Goal: Check status: Check status

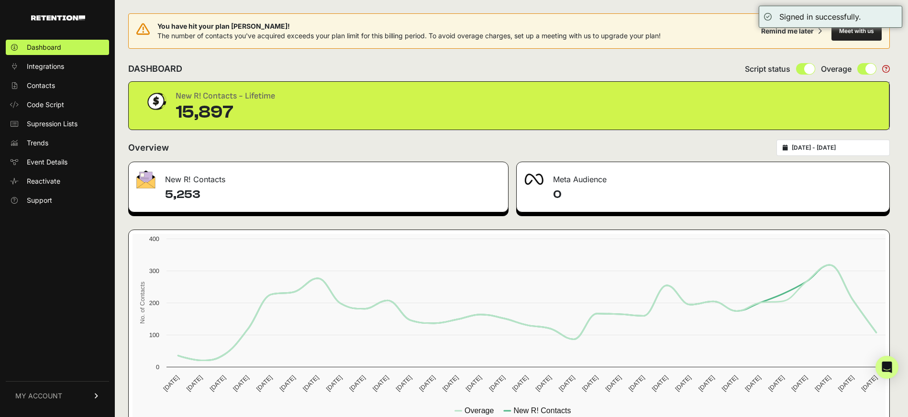
type input "[DATE]"
click at [831, 148] on input "[DATE] - [DATE]" at bounding box center [838, 148] width 92 height 8
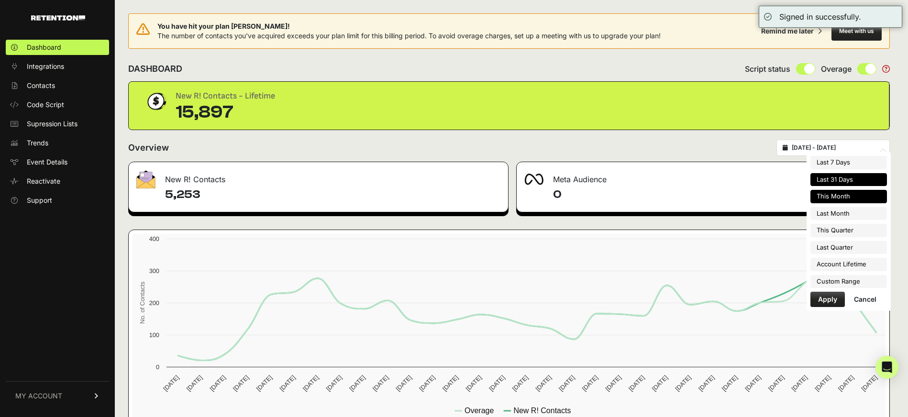
type input "[DATE]"
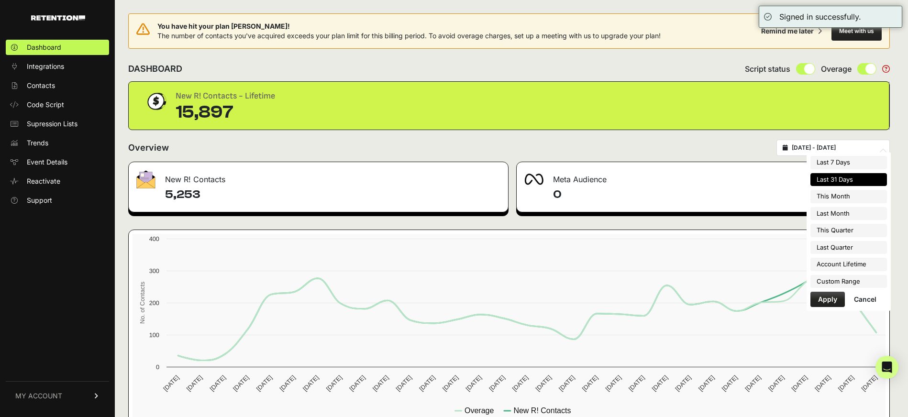
type input "[DATE]"
type input "2025-09-30"
type input "2025-08-27"
type input "2025-09-26"
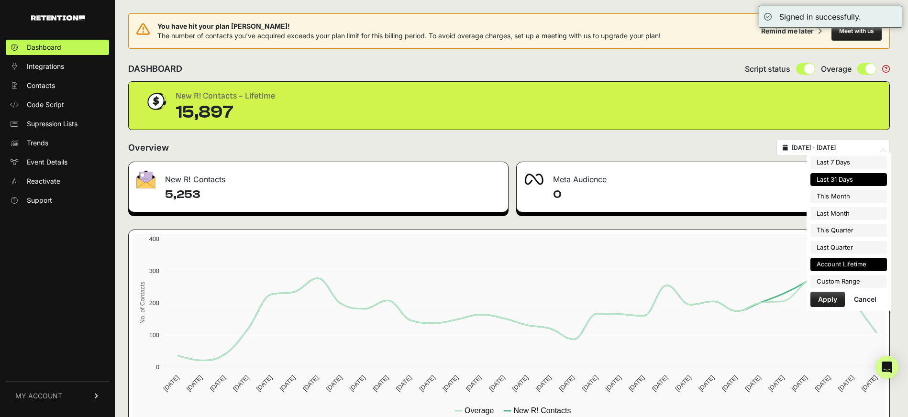
type input "2025-04-01"
type input "2025-06-30"
type input "2025-05-06"
type input "2025-09-26"
click at [836, 284] on li "Custom Range" at bounding box center [849, 281] width 77 height 13
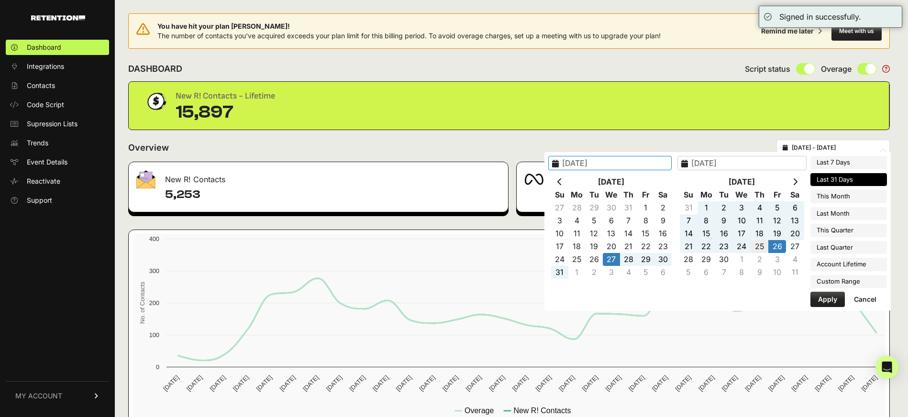
type input "2025-09-25"
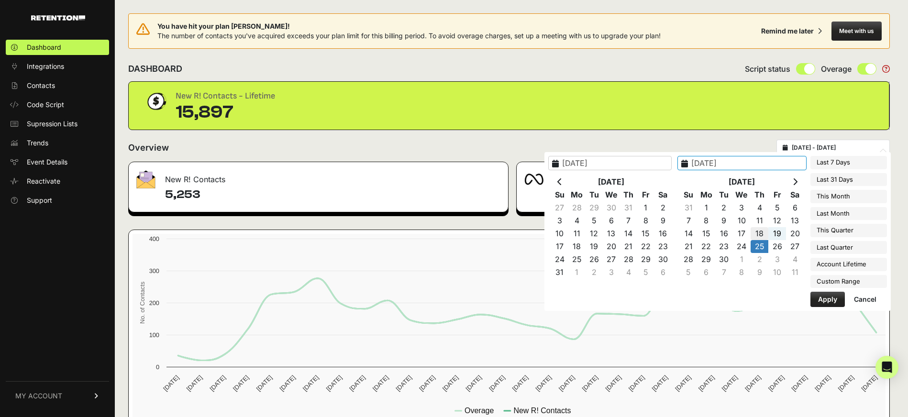
type input "2025-09-18"
drag, startPoint x: 765, startPoint y: 235, endPoint x: 757, endPoint y: 240, distance: 9.4
type input "2025-09-24"
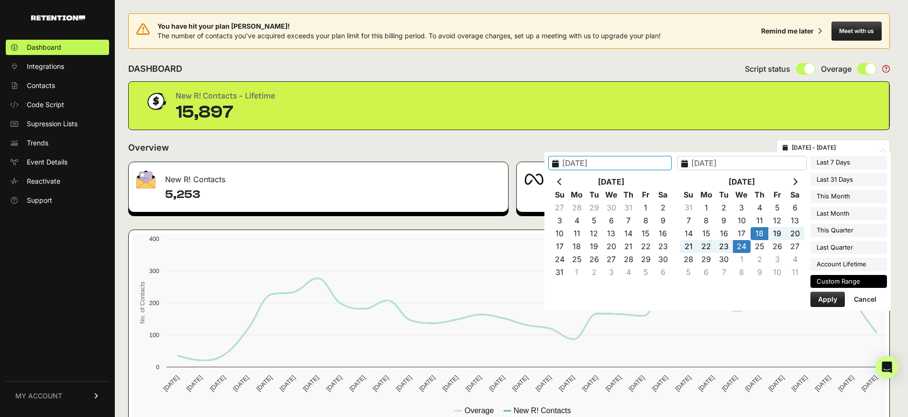
type input "2025-09-18"
click at [823, 296] on button "Apply" at bounding box center [828, 299] width 34 height 15
type input "[DATE] - [DATE]"
